Goal: Transaction & Acquisition: Purchase product/service

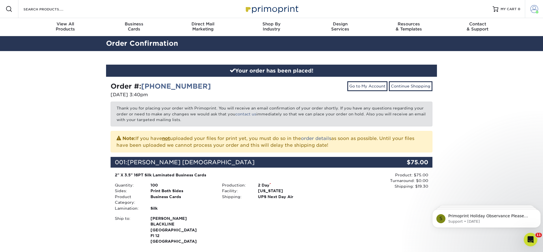
click at [536, 7] on span at bounding box center [534, 9] width 8 height 8
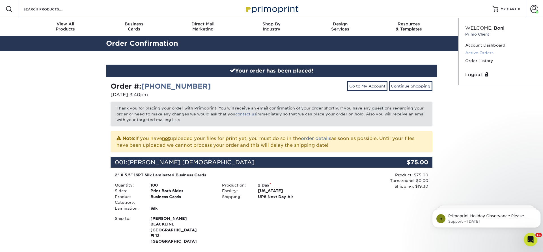
click at [475, 54] on link "Active Orders" at bounding box center [500, 53] width 71 height 8
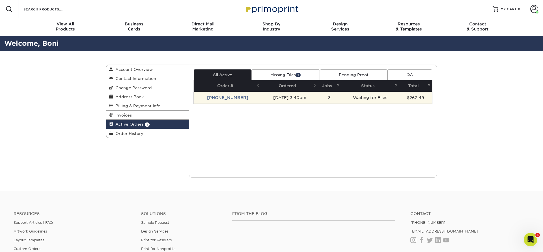
click at [235, 97] on td "[PHONE_NUMBER]" at bounding box center [228, 98] width 68 height 12
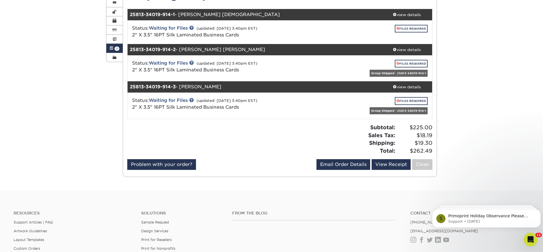
scroll to position [115, 0]
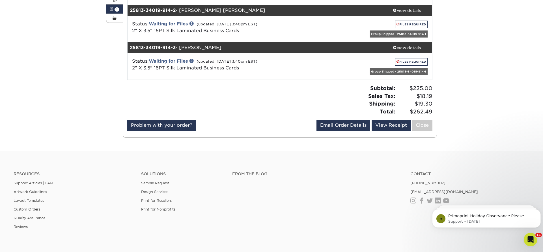
click at [36, 67] on div "Active Orders Account Overview Contact Information Change Password Address Book…" at bounding box center [271, 44] width 543 height 216
